Goal: Information Seeking & Learning: Learn about a topic

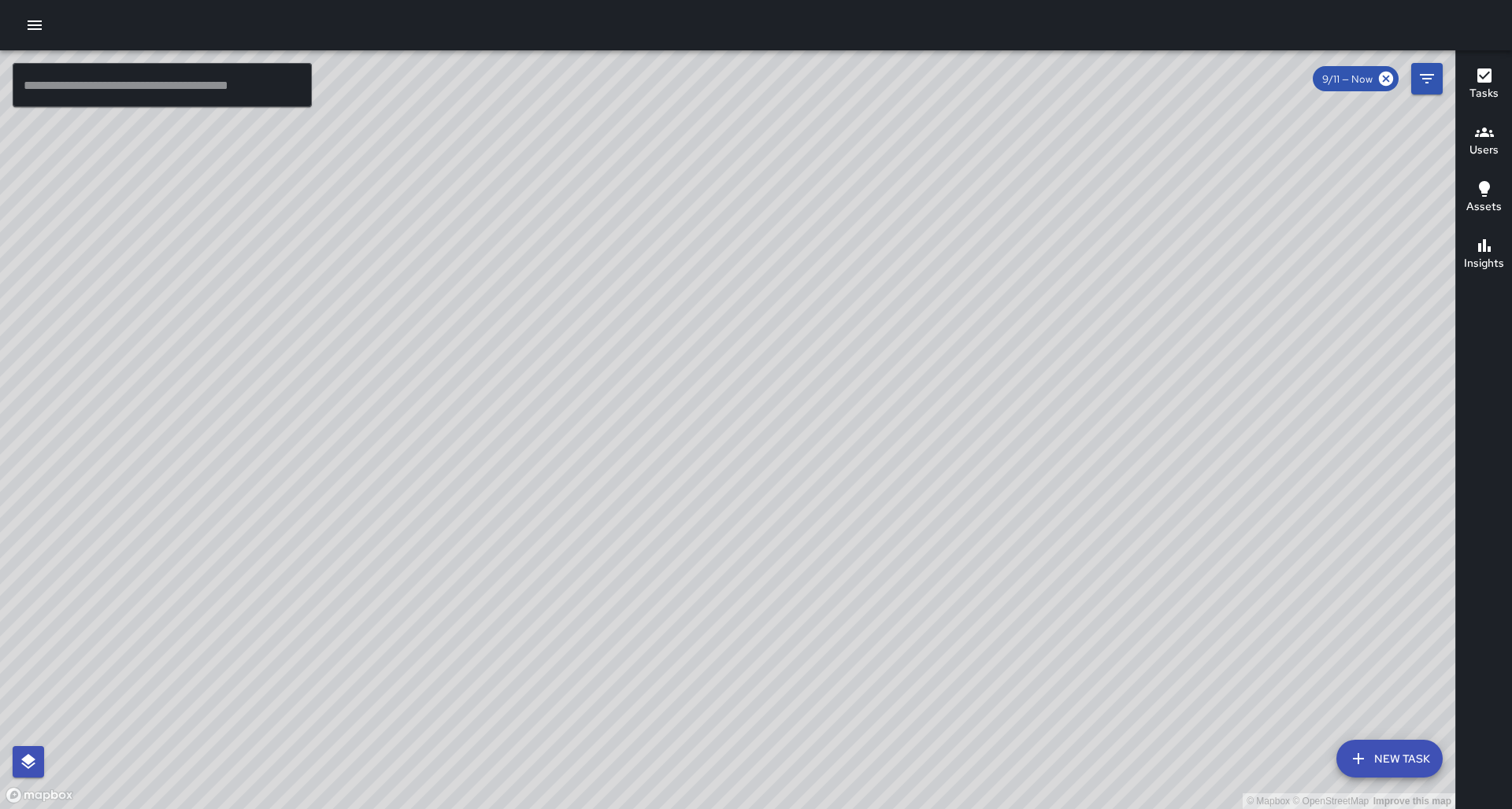
click at [1361, 79] on span "9/11 — Now" at bounding box center [1347, 79] width 69 height 13
click at [1424, 78] on icon "Filters" at bounding box center [1427, 79] width 14 height 10
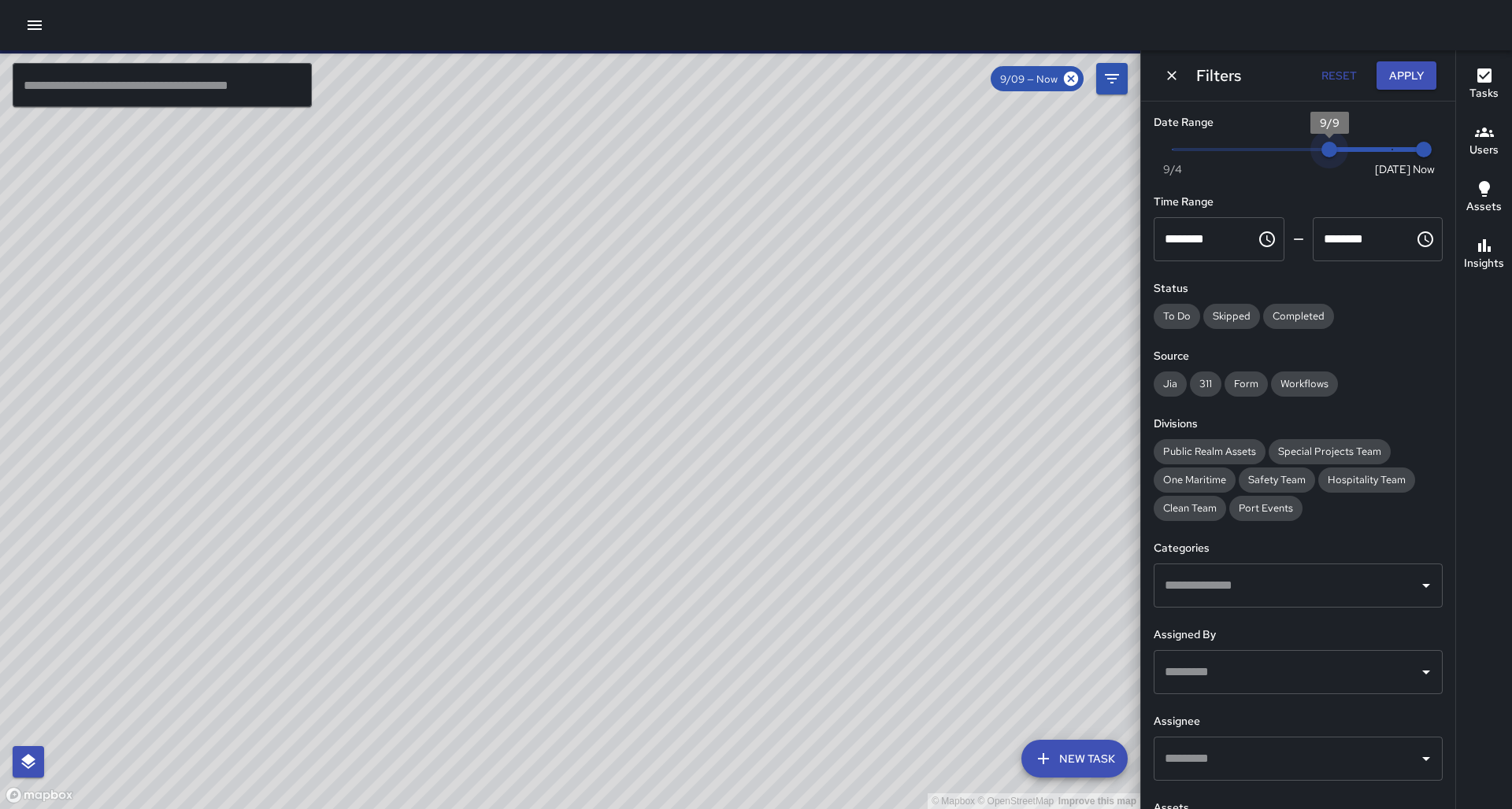
type input "*"
drag, startPoint x: 1390, startPoint y: 148, endPoint x: 1302, endPoint y: 147, distance: 88.0
click at [1302, 147] on span "9/8" at bounding box center [1298, 149] width 16 height 16
drag, startPoint x: 529, startPoint y: 361, endPoint x: 543, endPoint y: 395, distance: 36.8
click at [817, 454] on div "© Mapbox © OpenStreetMap Improve this map" at bounding box center [569, 430] width 1140 height 759
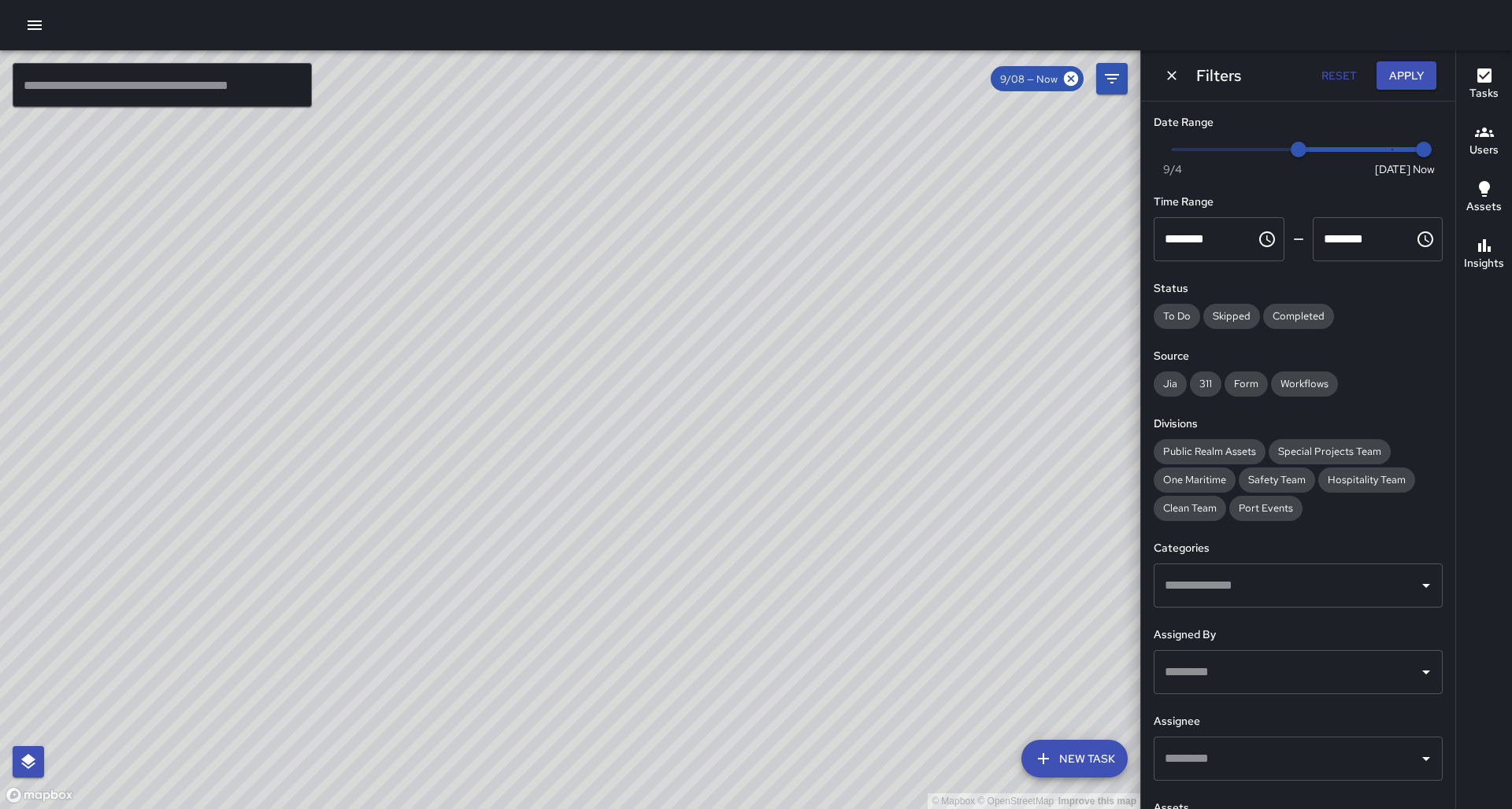
drag, startPoint x: 543, startPoint y: 395, endPoint x: 911, endPoint y: 477, distance: 377.0
click at [911, 477] on div "© Mapbox © OpenStreetMap Improve this map" at bounding box center [569, 430] width 1140 height 759
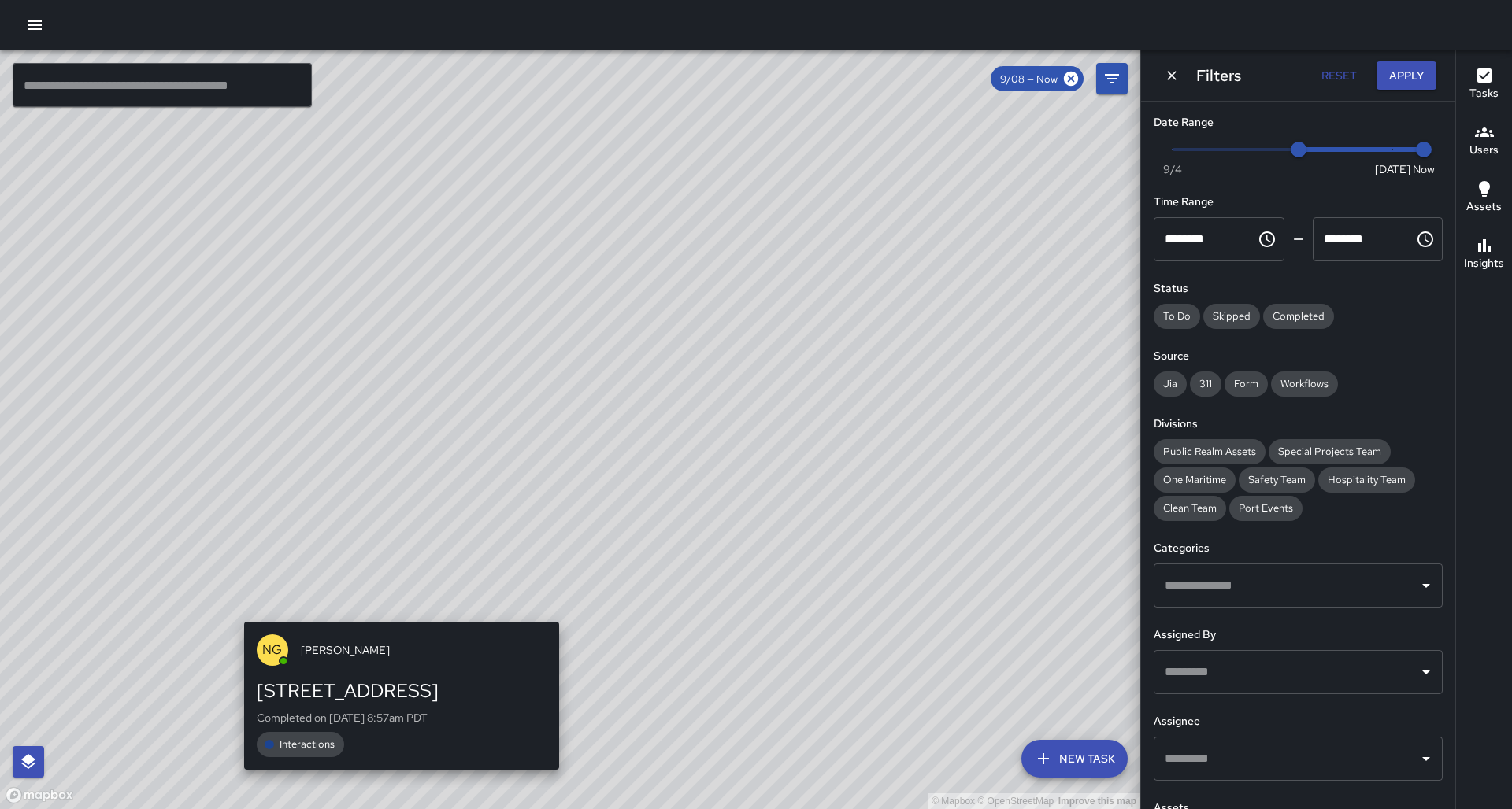
click at [396, 614] on div "© Mapbox © OpenStreetMap Improve this map NG [PERSON_NAME][GEOGRAPHIC_DATA][STR…" at bounding box center [569, 430] width 1140 height 759
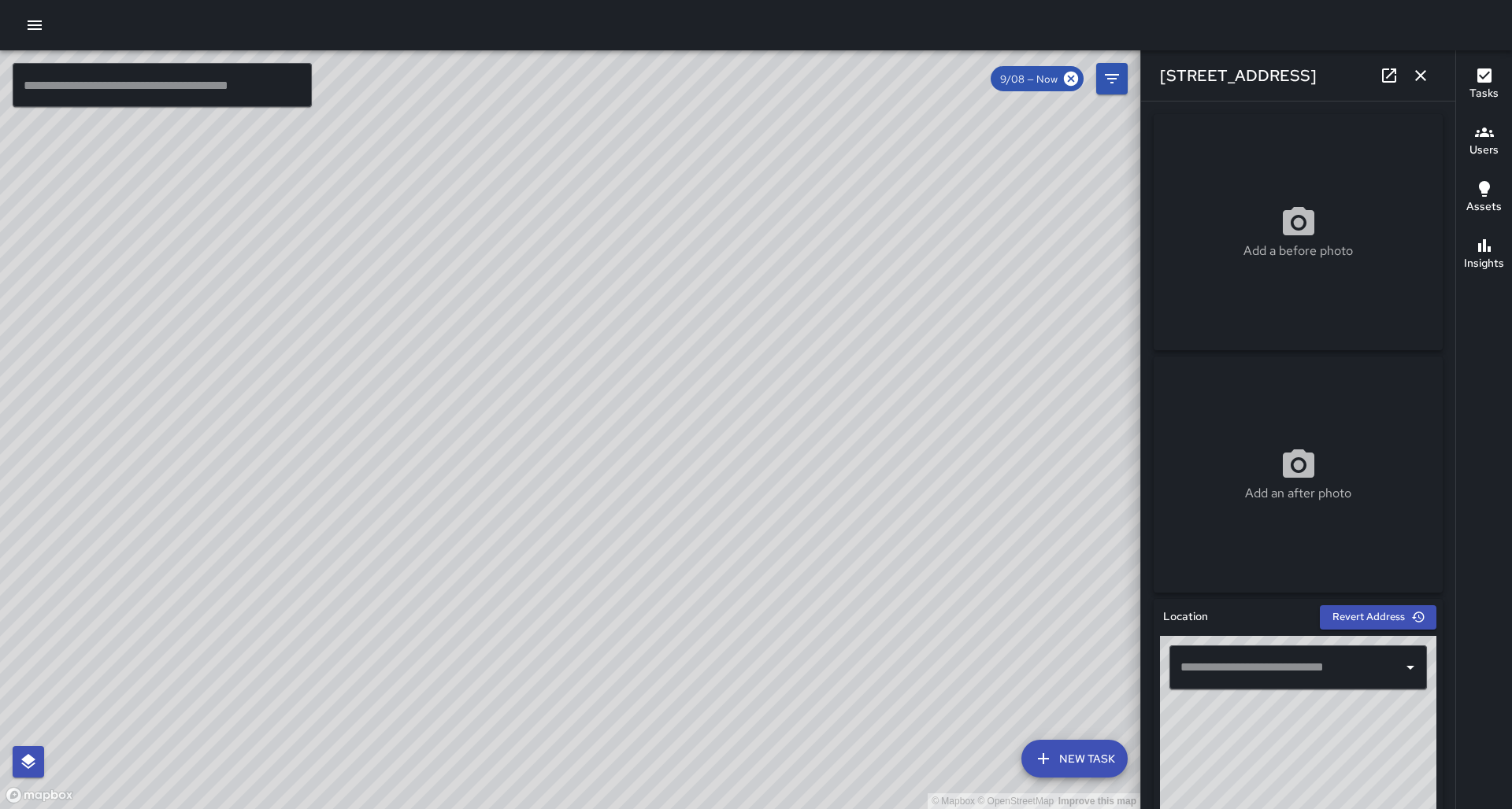
type input "**********"
click at [30, 20] on icon "button" at bounding box center [34, 25] width 14 height 10
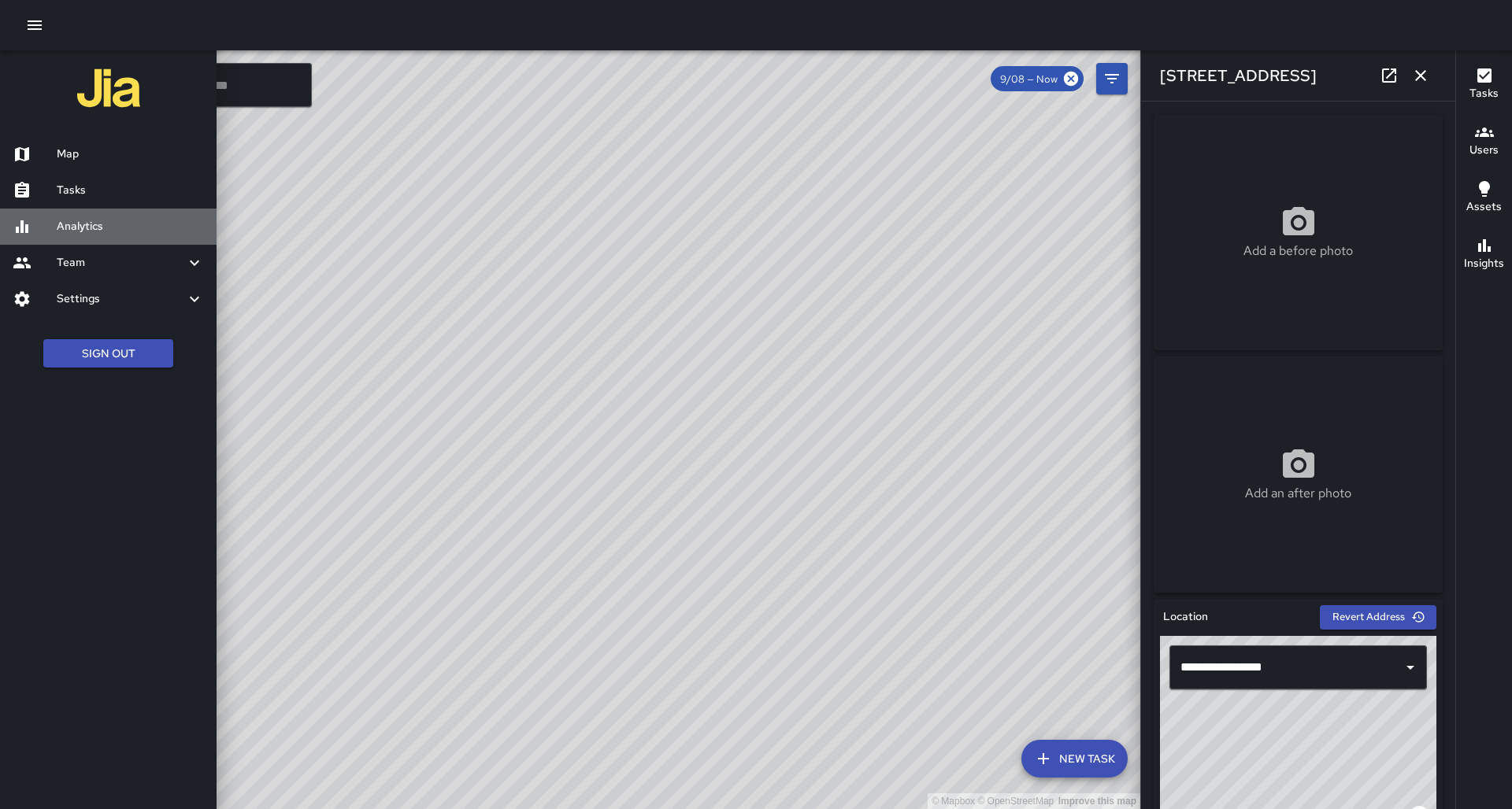
click at [90, 226] on h6 "Analytics" at bounding box center [130, 227] width 148 height 18
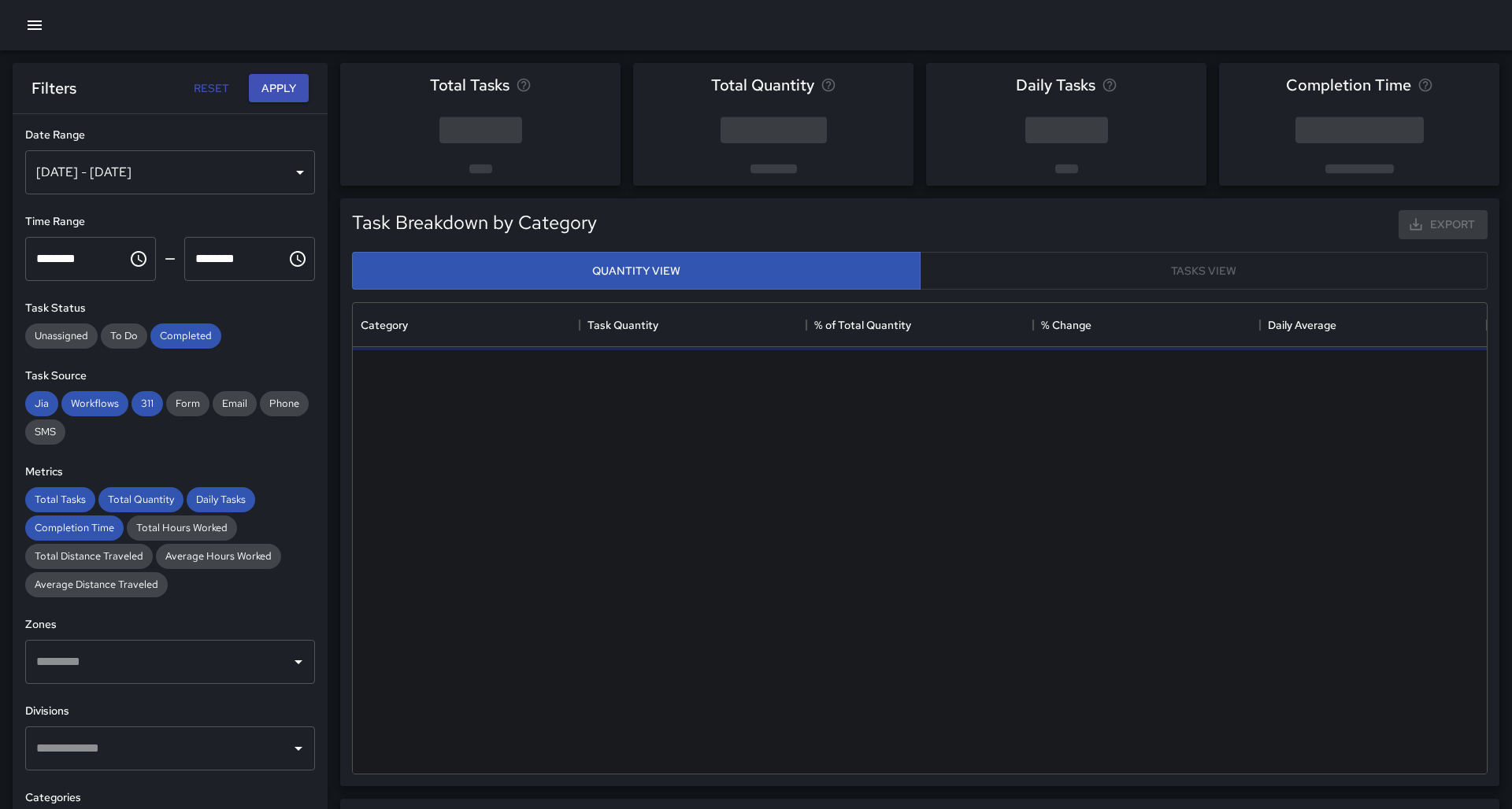
scroll to position [471, 1134]
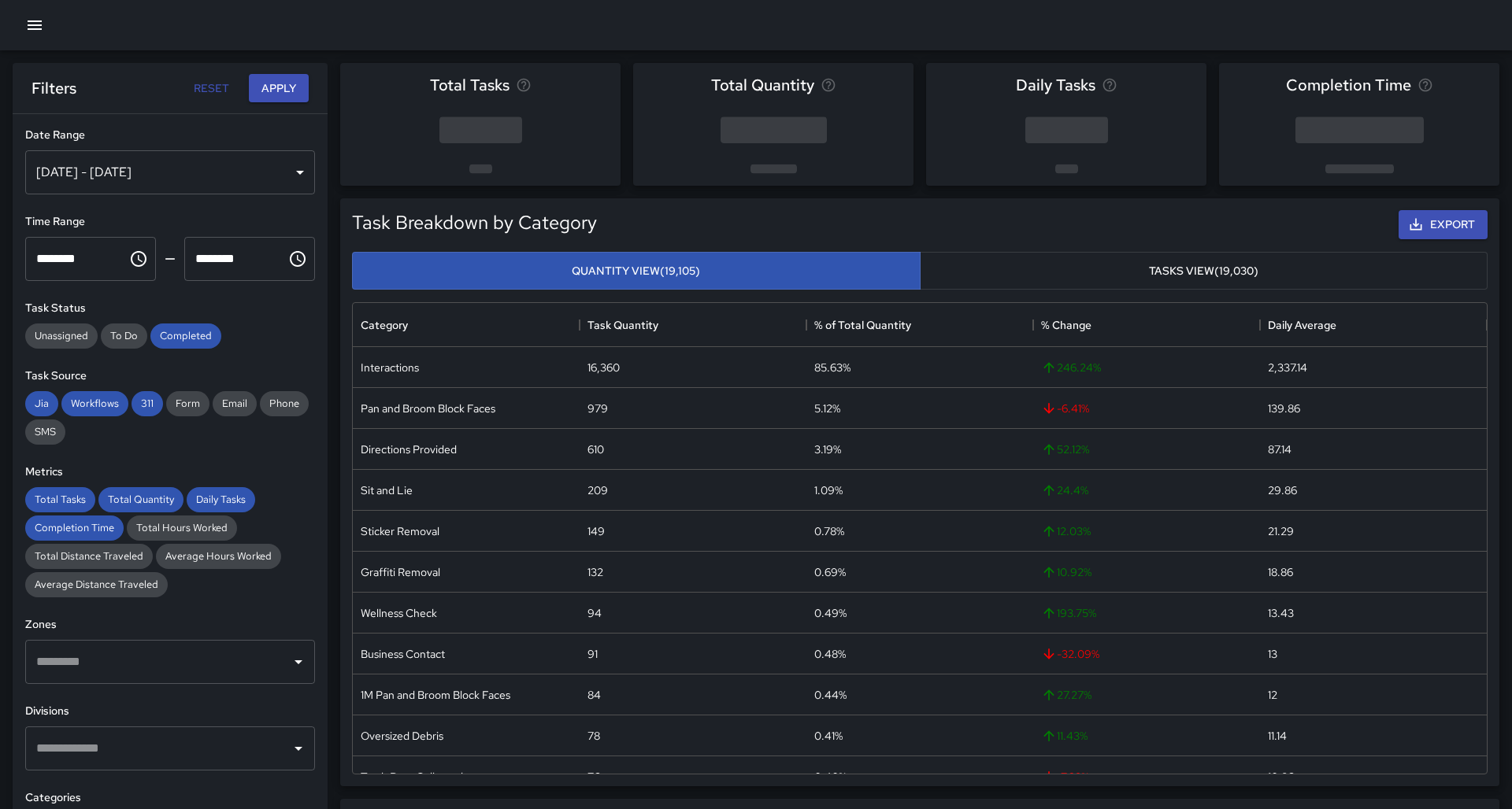
click at [301, 170] on div "[DATE] - [DATE]" at bounding box center [170, 172] width 290 height 44
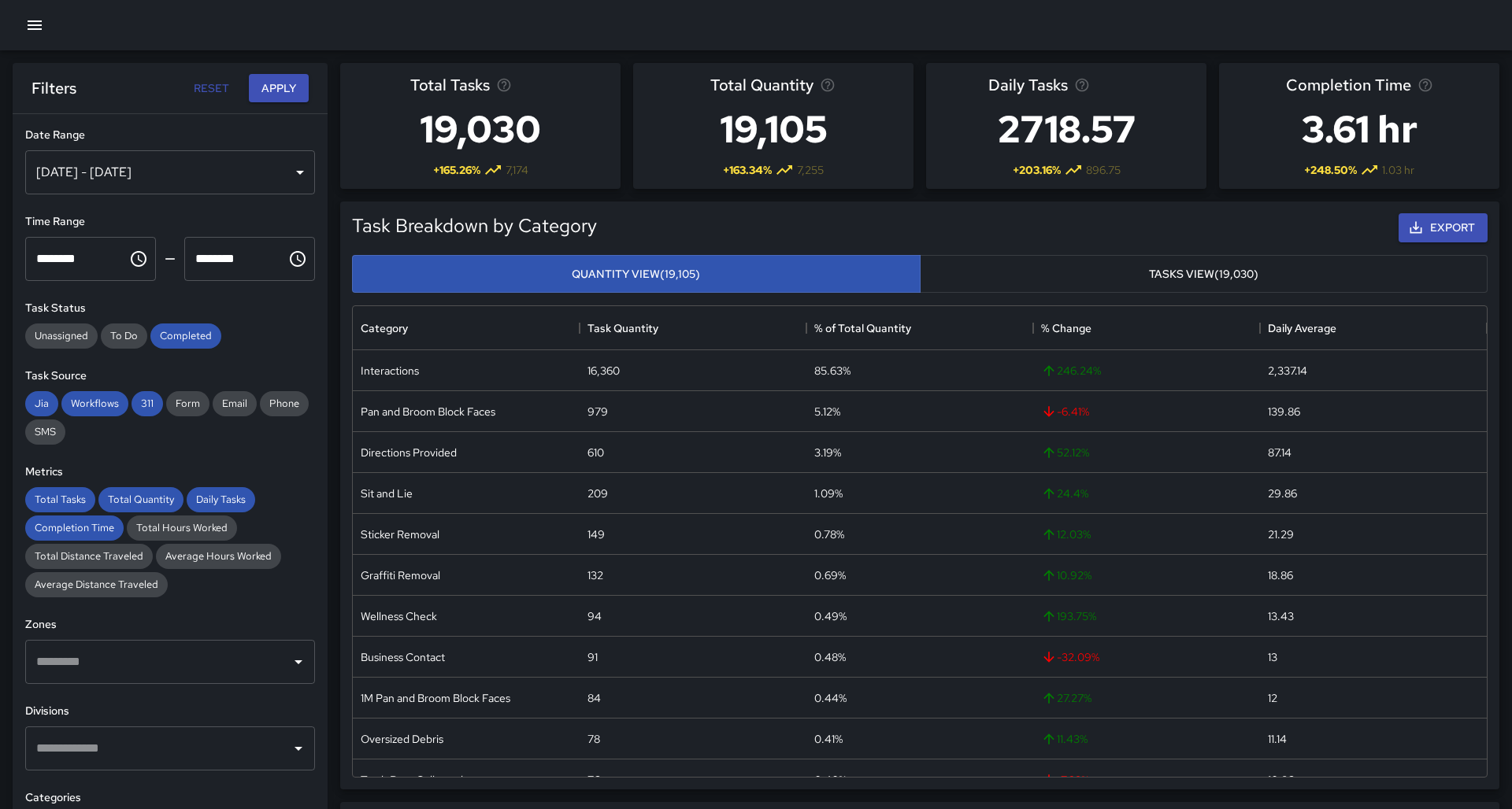
click at [131, 181] on div "[DATE] - [DATE]" at bounding box center [170, 172] width 290 height 44
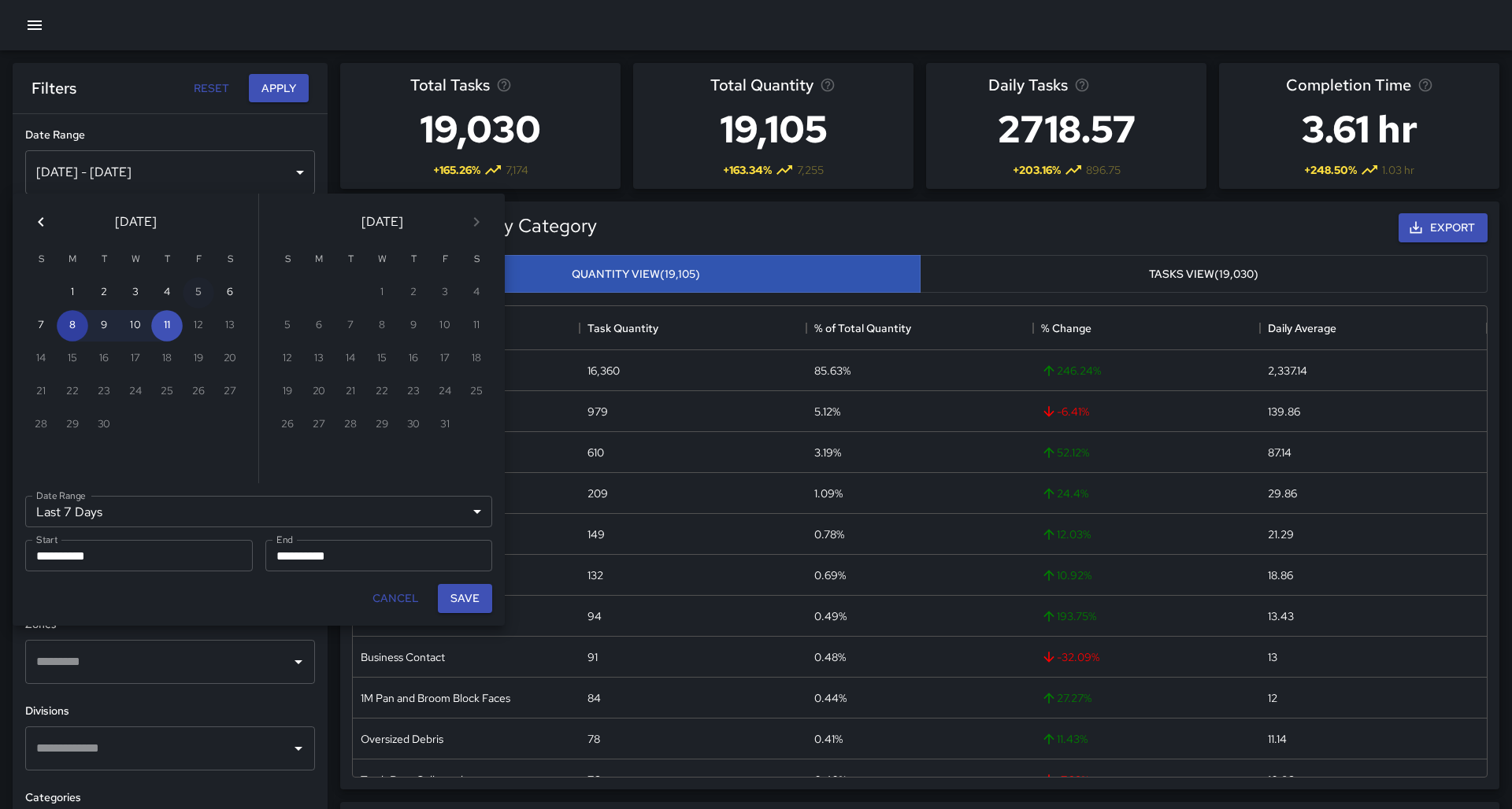
type input "******"
type input "**********"
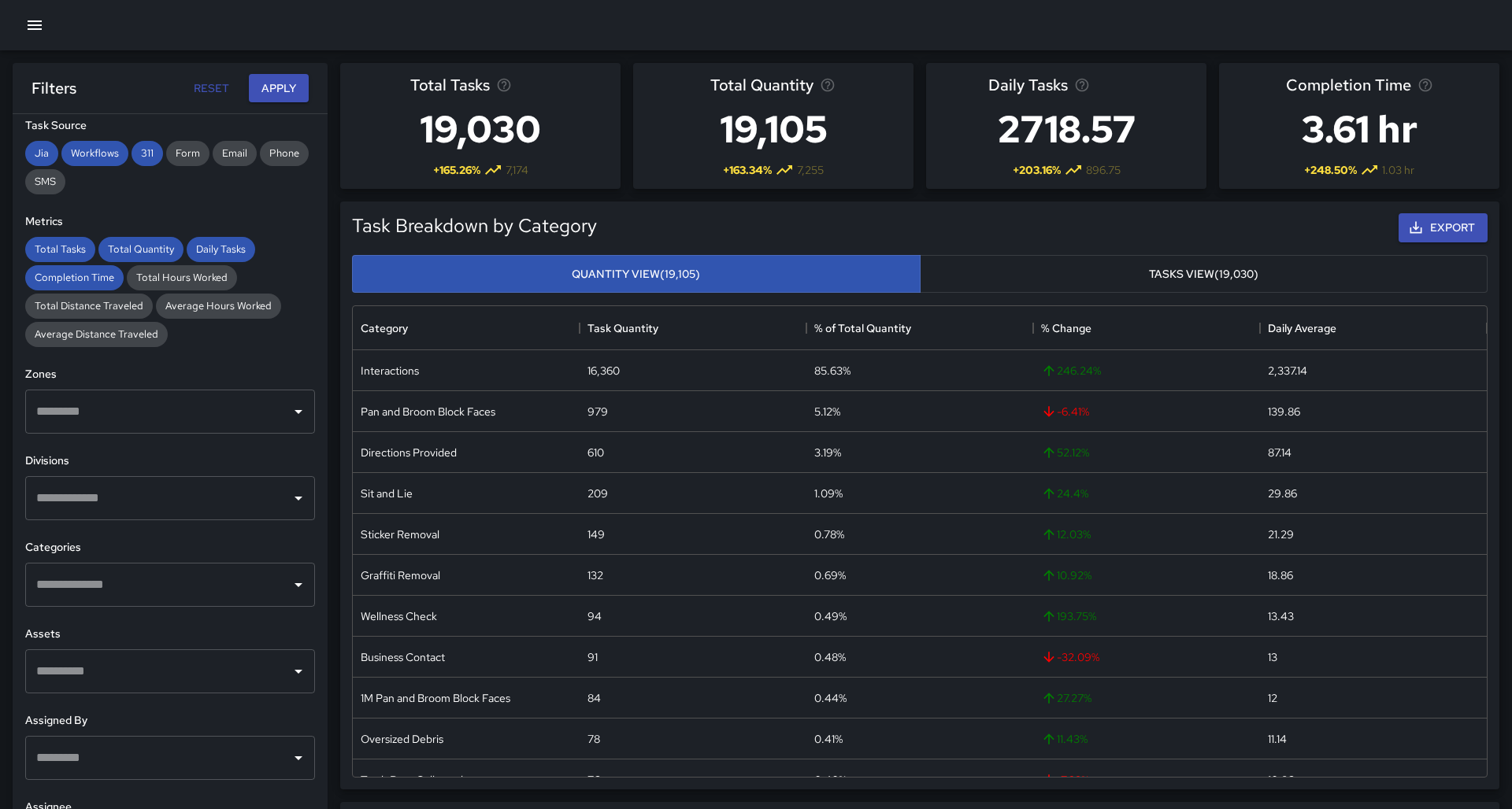
scroll to position [248, 0]
click at [299, 499] on icon "Open" at bounding box center [298, 500] width 8 height 4
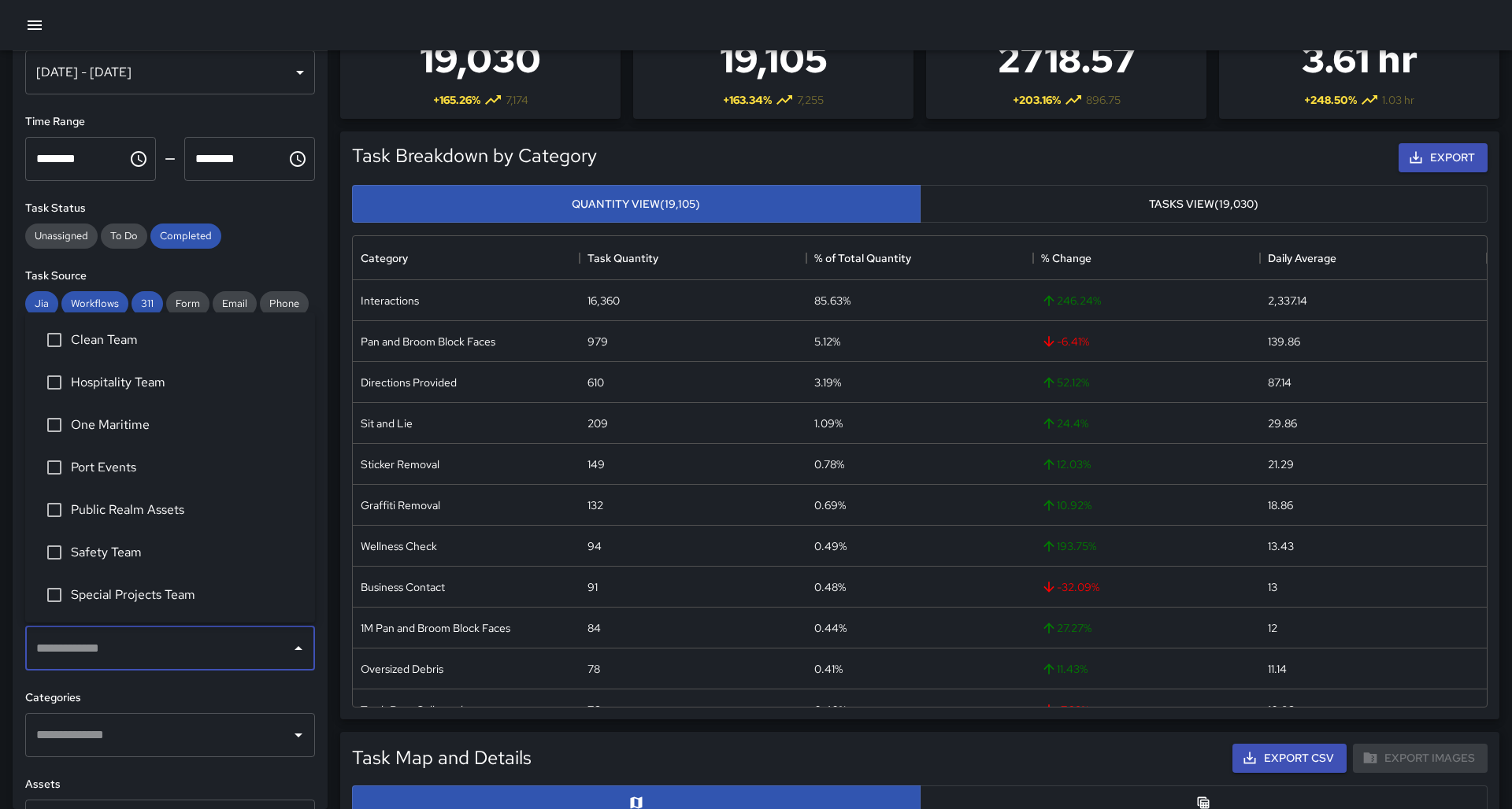
scroll to position [34, 0]
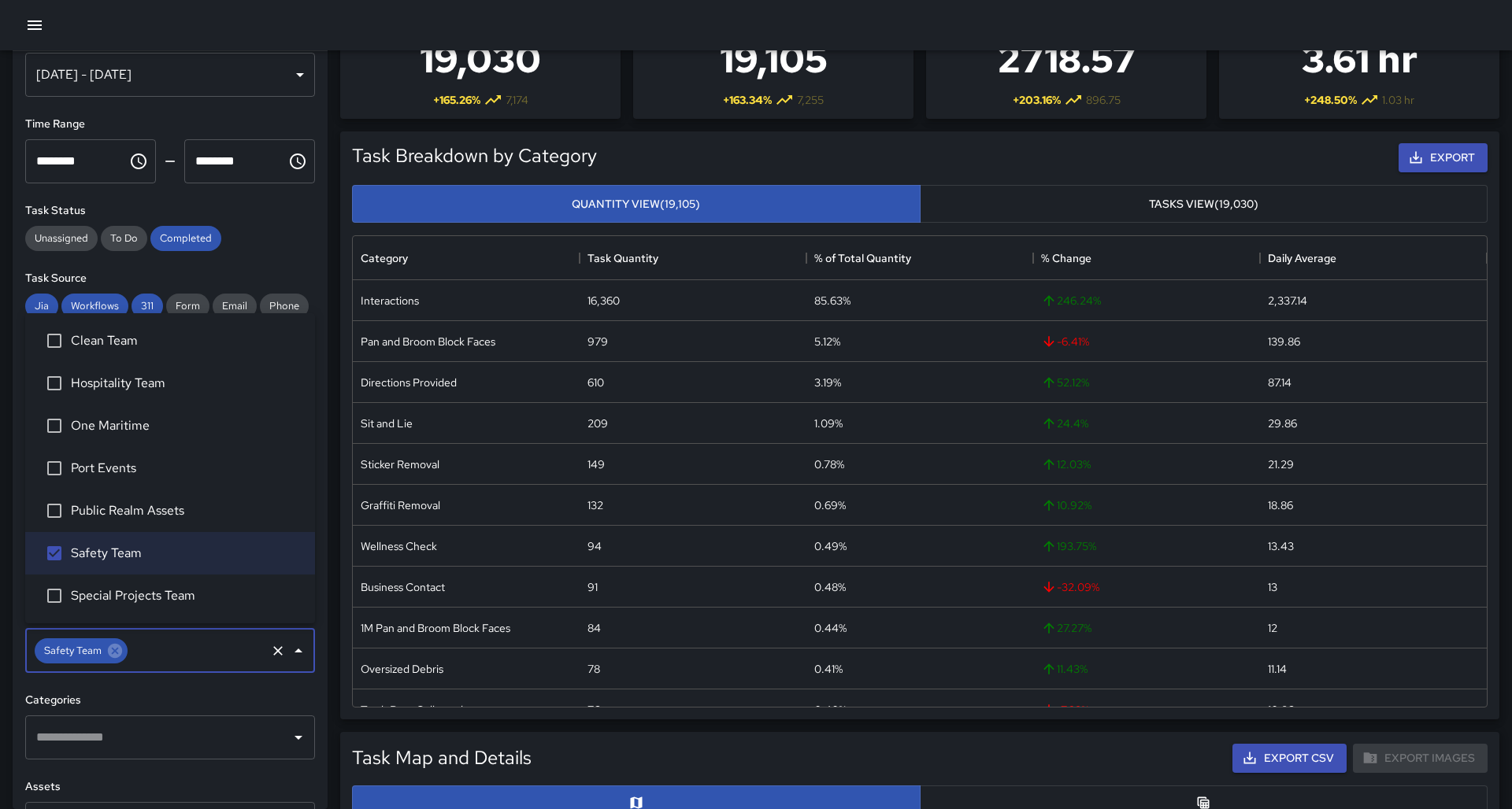
click at [301, 736] on icon "Open" at bounding box center [298, 738] width 8 height 4
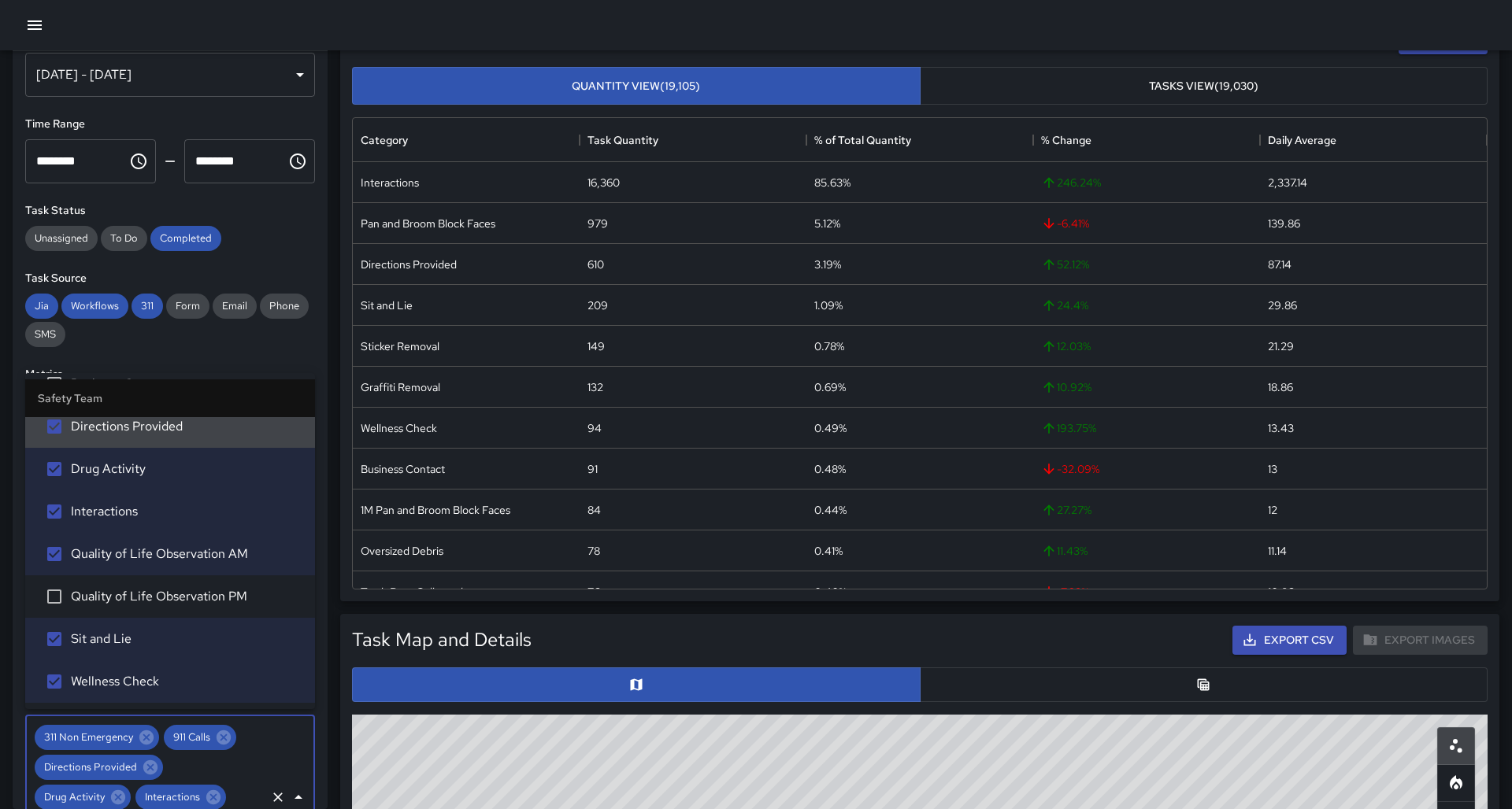
scroll to position [140, 0]
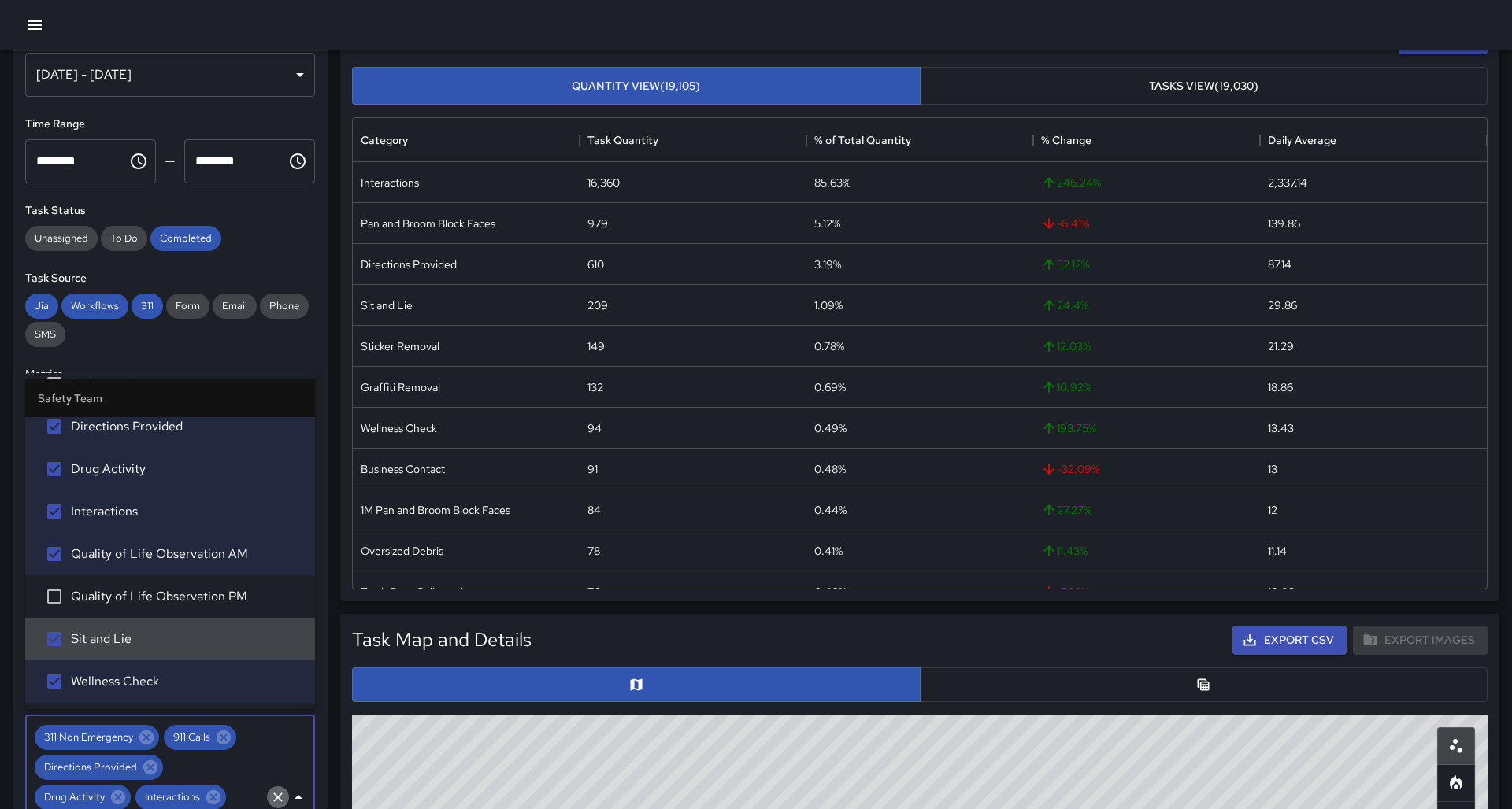
click at [281, 787] on icon "Clear" at bounding box center [278, 798] width 16 height 16
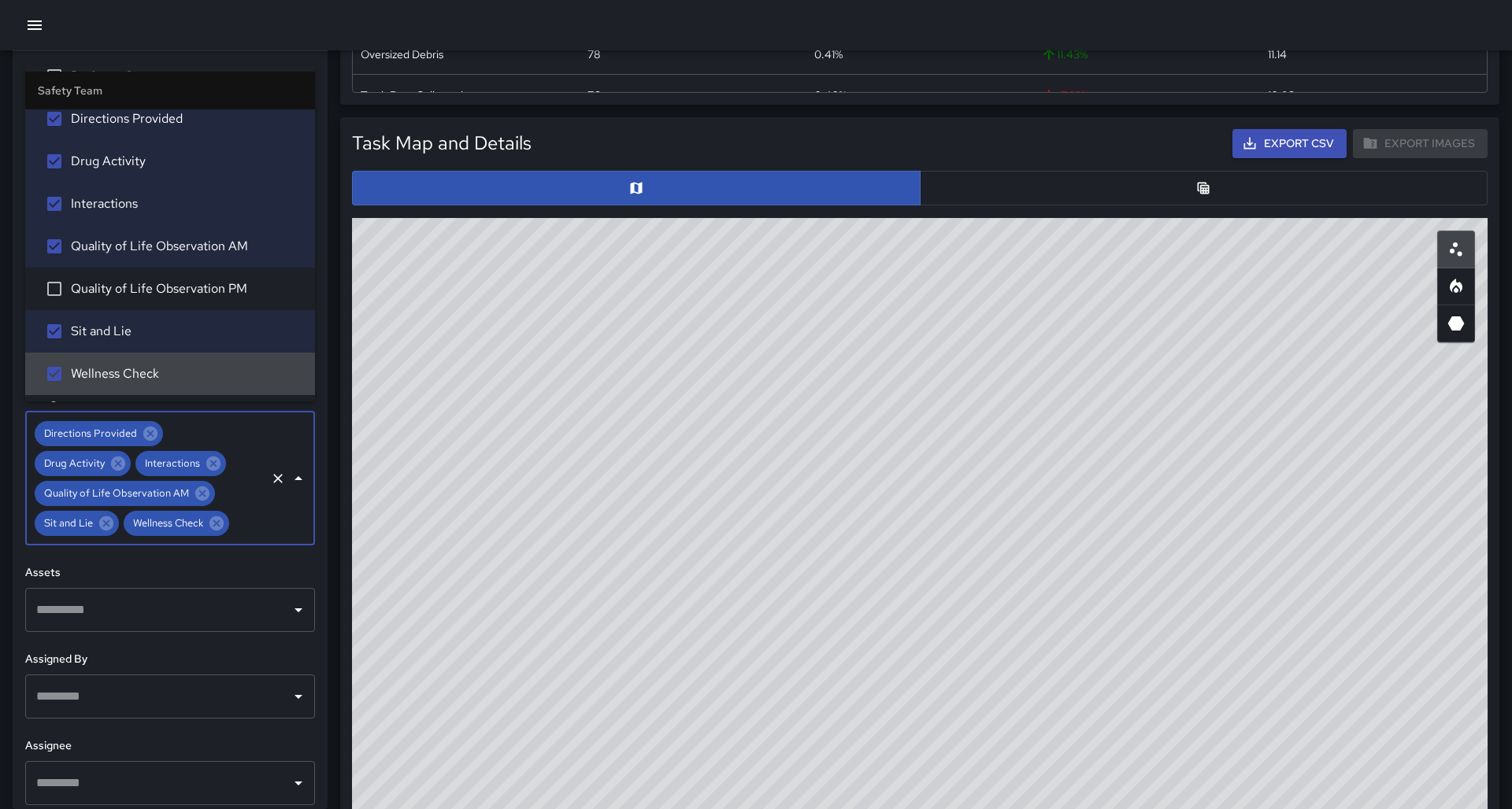
scroll to position [686, 0]
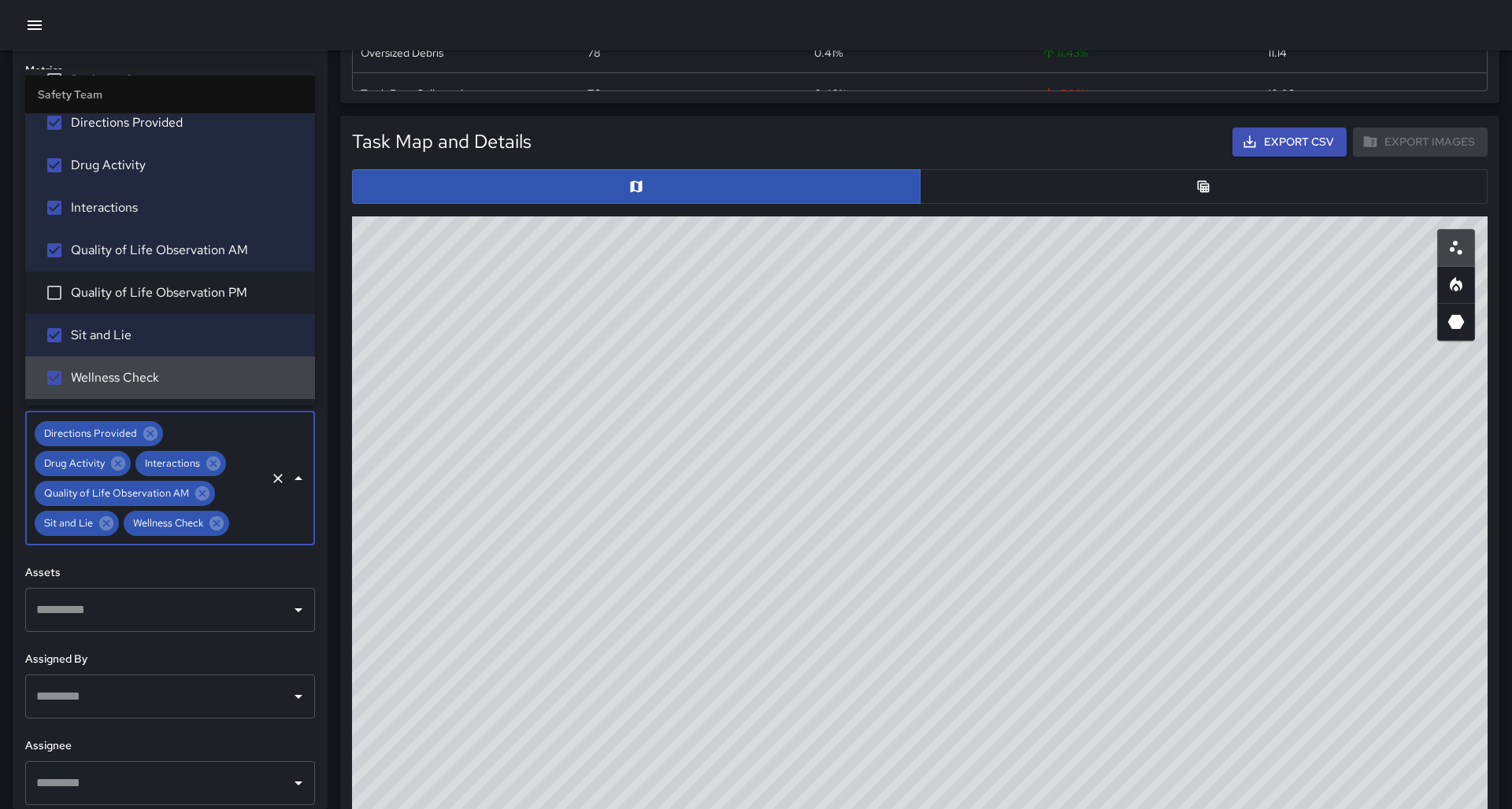
click at [298, 783] on icon "Open" at bounding box center [298, 782] width 19 height 19
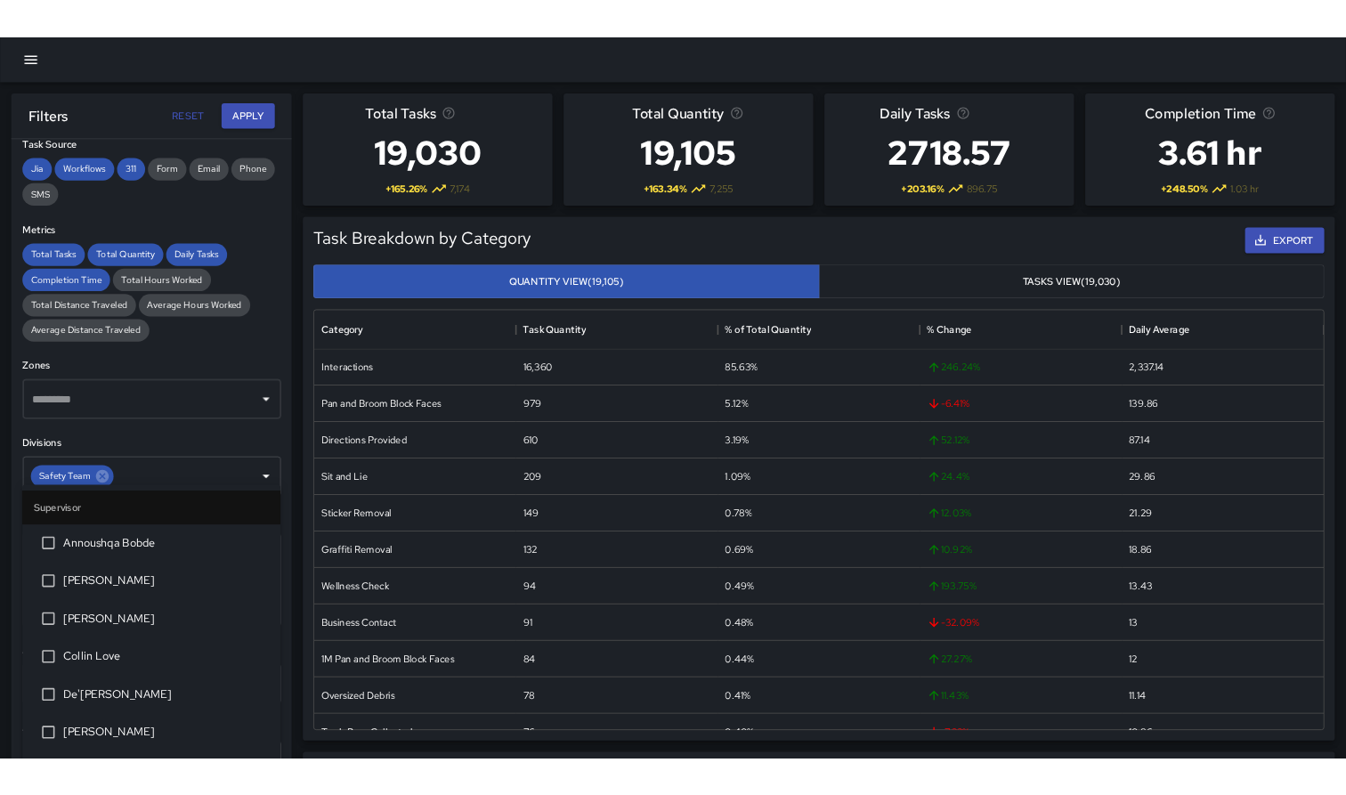
scroll to position [281, 0]
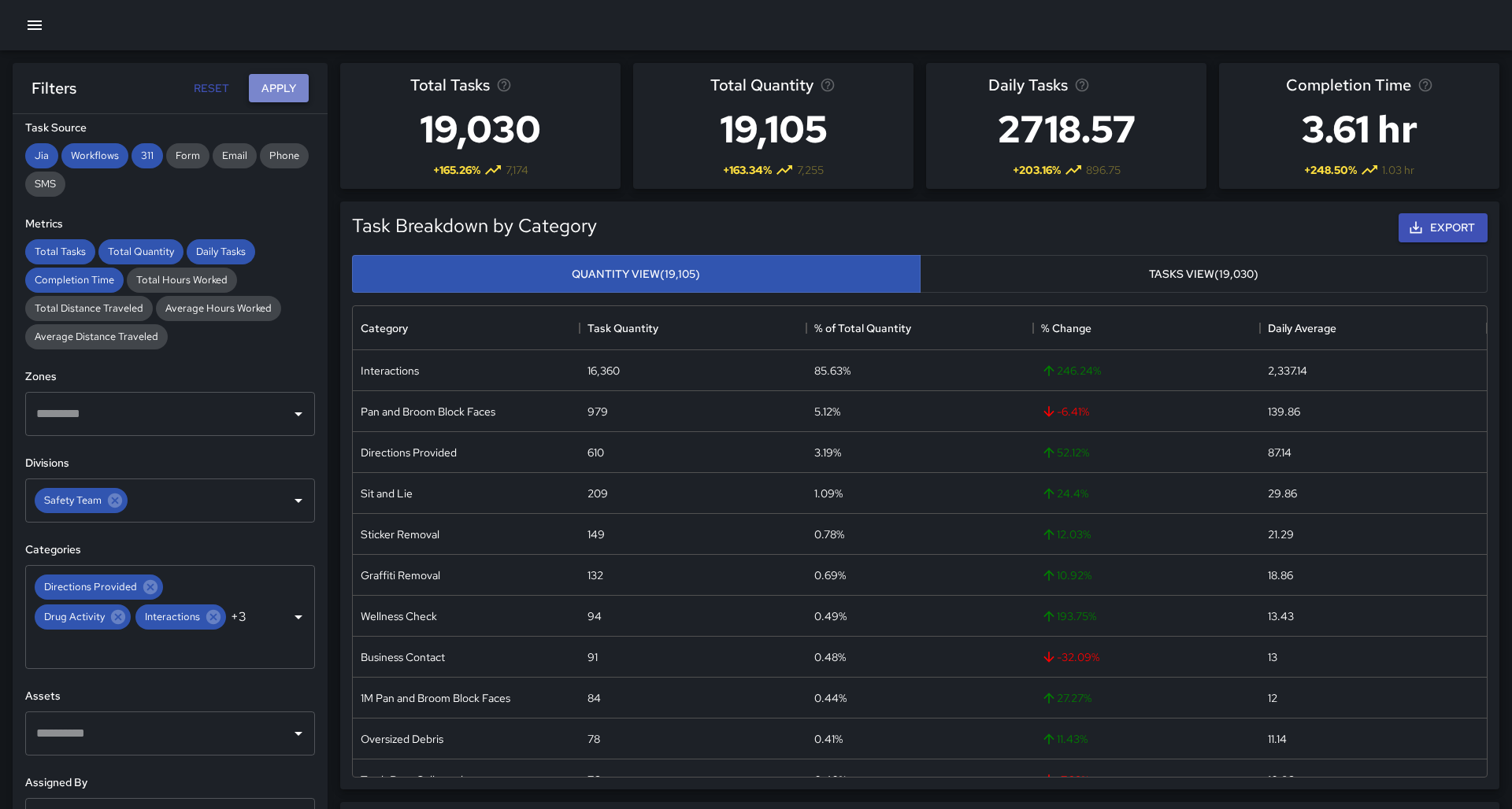
click at [273, 84] on button "Apply" at bounding box center [279, 88] width 60 height 29
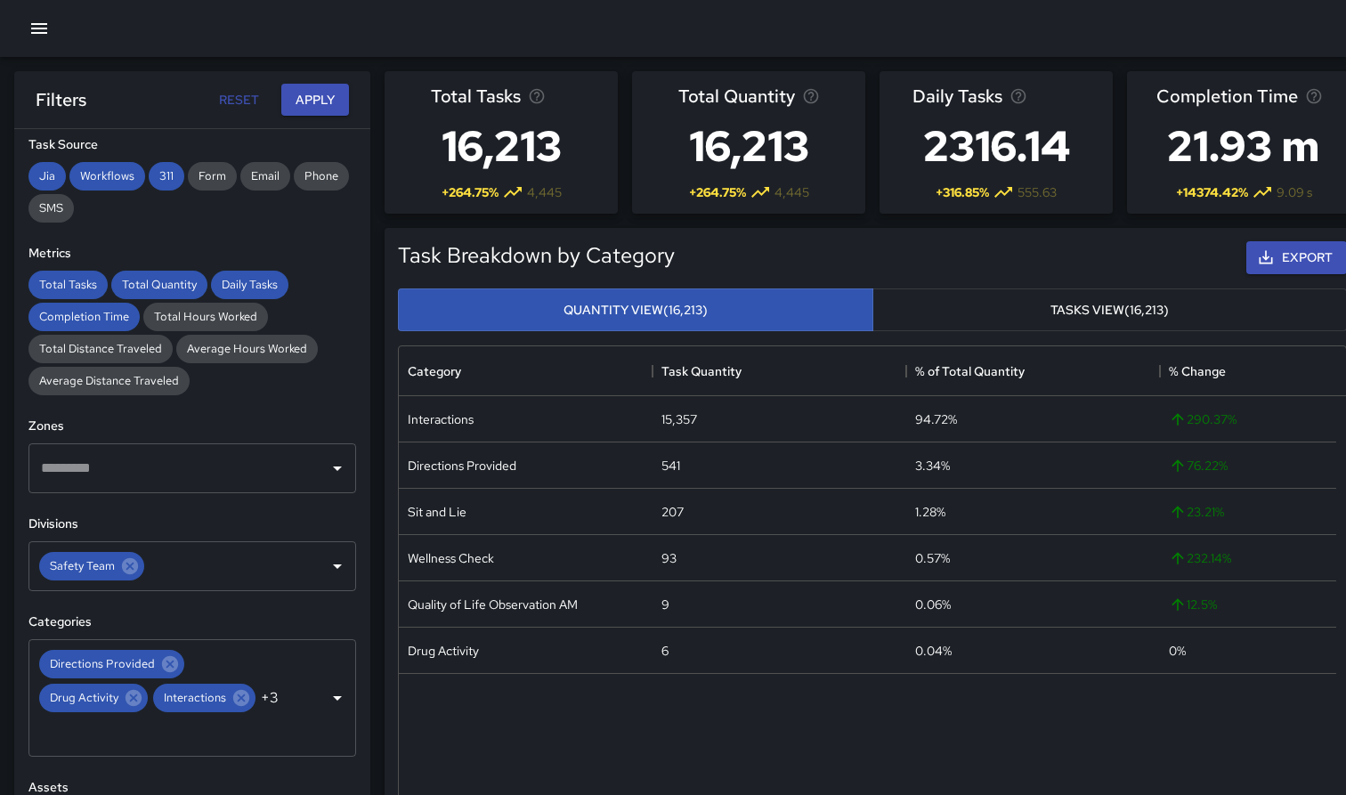
scroll to position [533, 919]
